Goal: Task Accomplishment & Management: Manage account settings

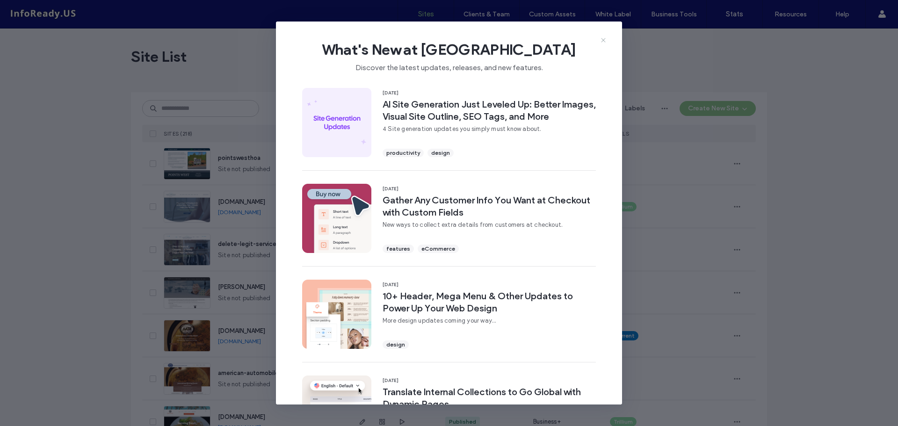
click at [604, 38] on icon at bounding box center [603, 39] width 7 height 7
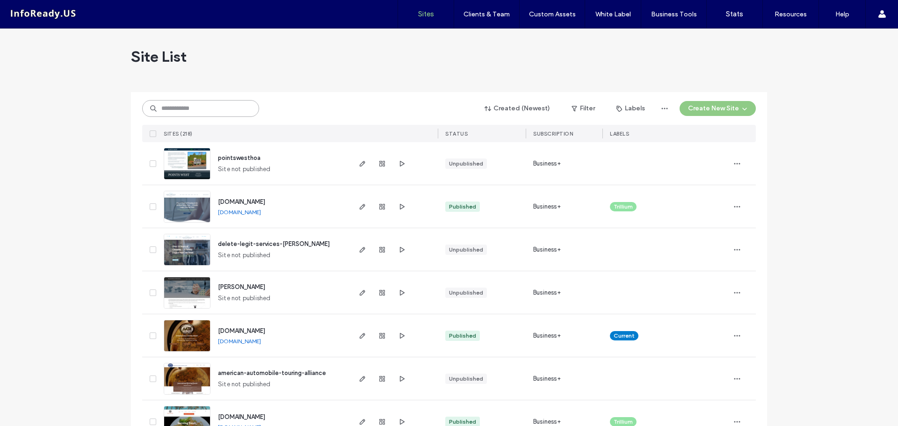
click at [205, 107] on input at bounding box center [200, 108] width 117 height 17
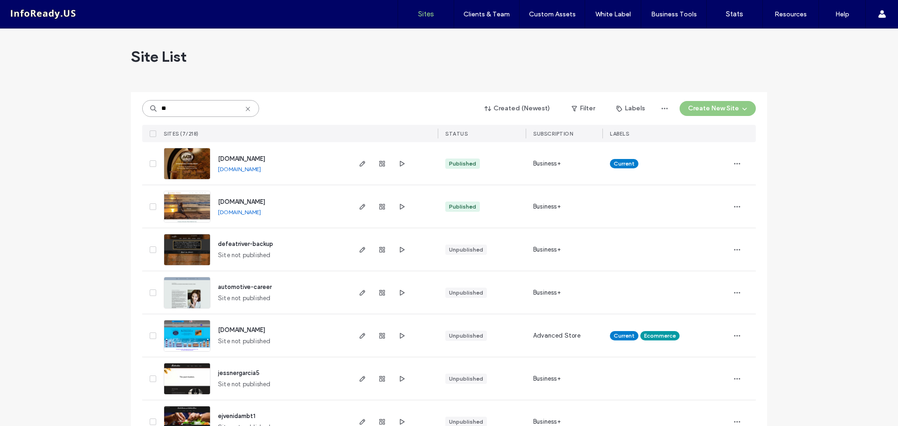
type input "**"
click at [232, 202] on span "[DOMAIN_NAME]" at bounding box center [241, 201] width 47 height 7
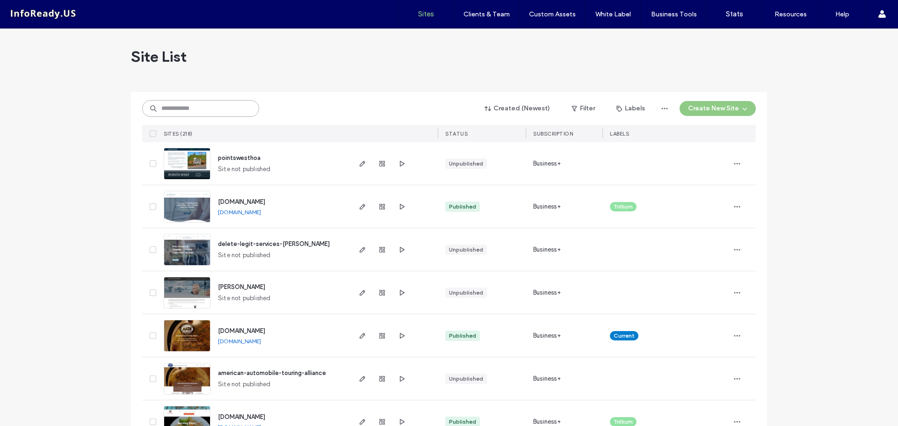
click at [216, 110] on input at bounding box center [200, 108] width 117 height 17
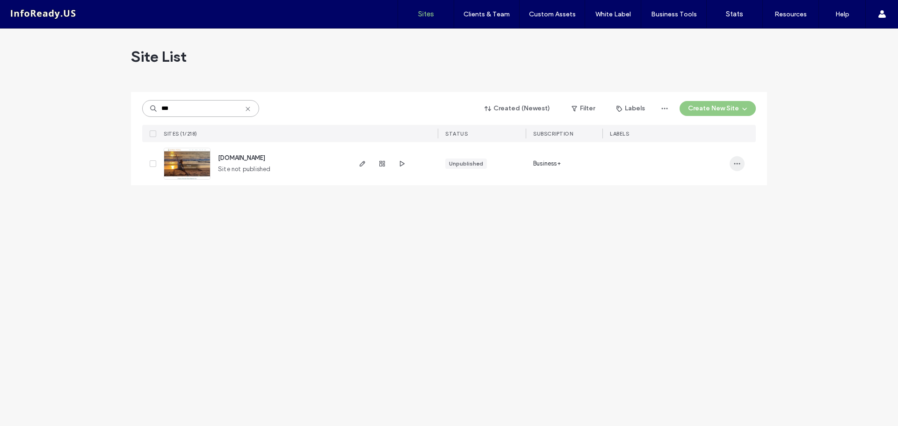
type input "***"
click at [740, 166] on icon "button" at bounding box center [737, 163] width 7 height 7
click at [155, 163] on span at bounding box center [153, 163] width 7 height 7
click at [190, 108] on button "Assign Labels" at bounding box center [176, 108] width 68 height 15
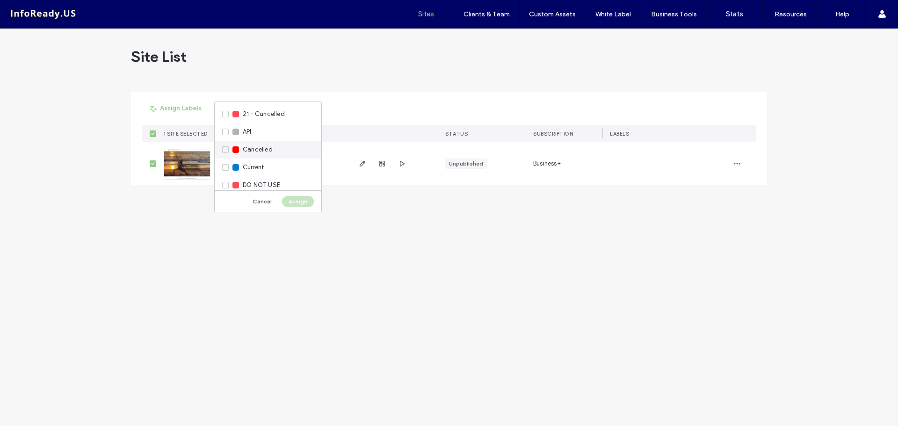
click at [225, 148] on div "Cancelled" at bounding box center [268, 150] width 107 height 18
click at [224, 151] on div "Cancelled" at bounding box center [268, 150] width 107 height 18
click at [225, 149] on div "Cancelled" at bounding box center [268, 150] width 107 height 18
click at [301, 198] on button "Assign" at bounding box center [298, 201] width 32 height 11
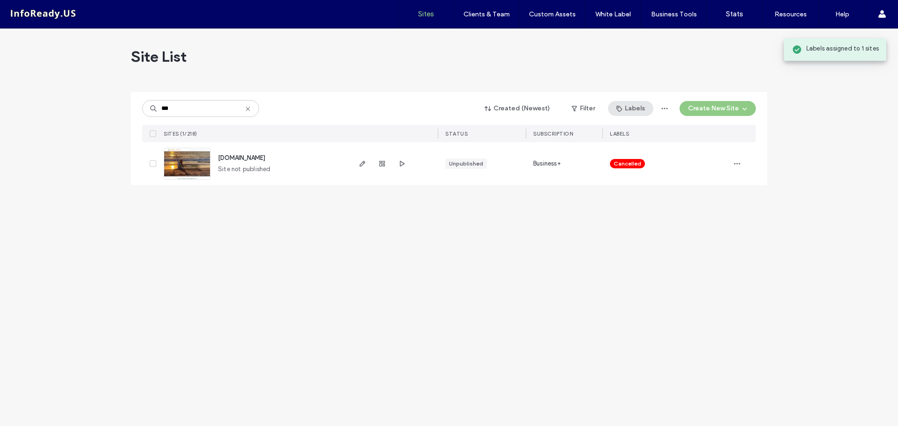
click at [629, 112] on button "Labels" at bounding box center [630, 108] width 45 height 15
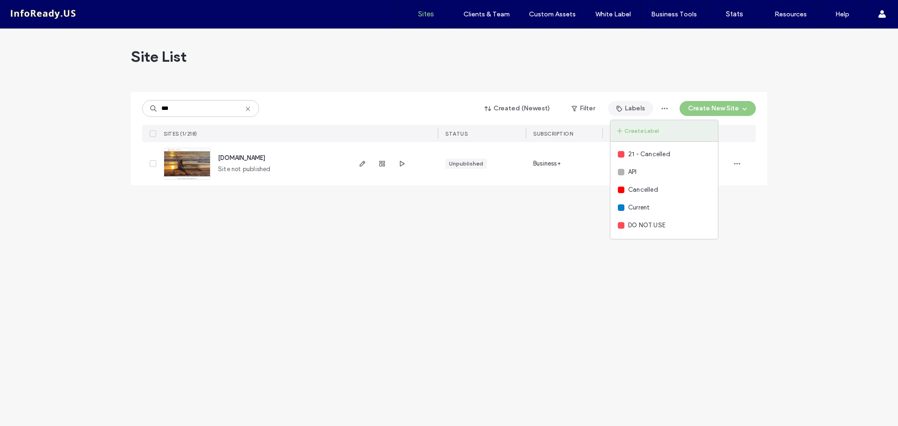
click at [641, 130] on button "Create Label" at bounding box center [664, 131] width 108 height 22
type input "**********"
click at [632, 159] on div at bounding box center [629, 158] width 7 height 7
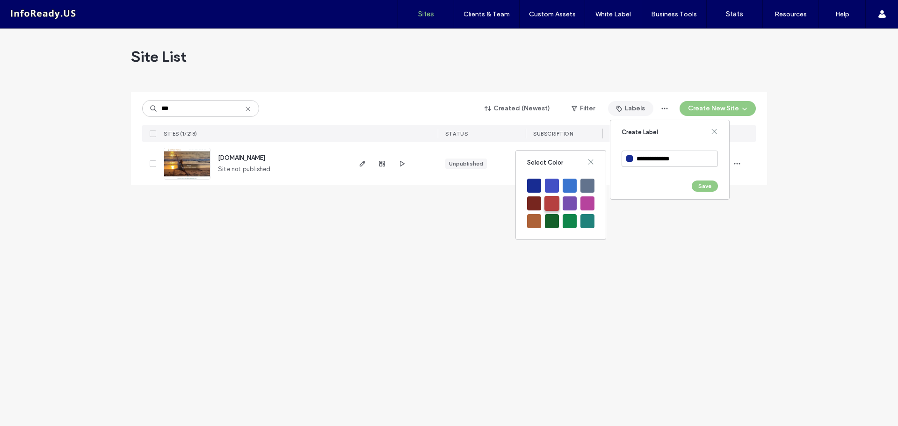
click at [550, 205] on div at bounding box center [552, 203] width 15 height 15
click at [702, 182] on button "Save" at bounding box center [705, 186] width 26 height 11
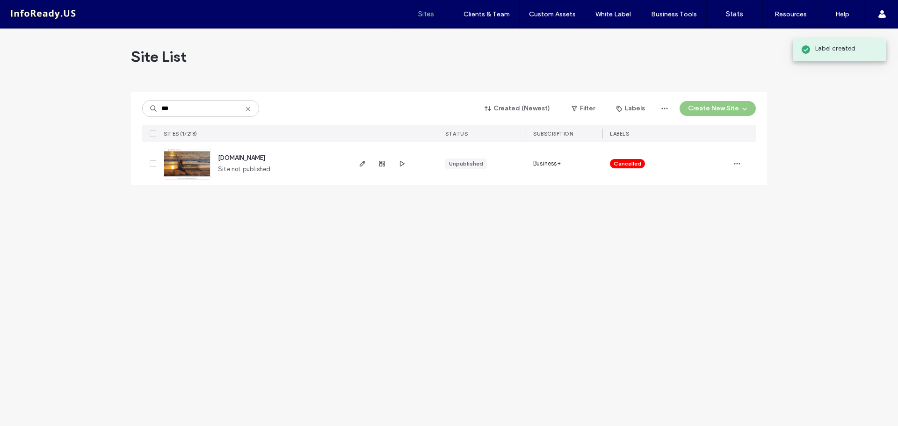
click at [152, 161] on span at bounding box center [153, 163] width 7 height 7
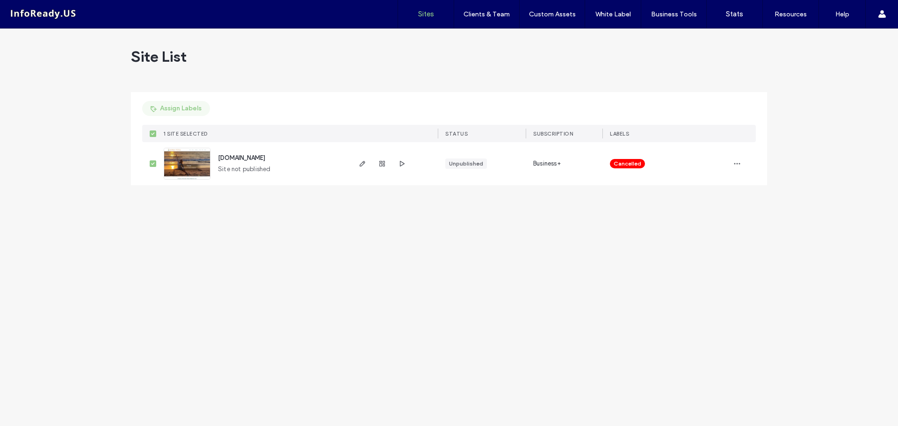
click at [182, 107] on button "Assign Labels" at bounding box center [176, 108] width 68 height 15
click at [227, 133] on div "25 - Cancelled" at bounding box center [268, 132] width 107 height 18
click at [303, 201] on button "Assign" at bounding box center [298, 201] width 32 height 11
